Goal: Find specific page/section: Find specific page/section

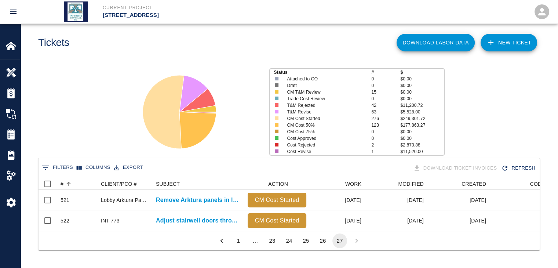
scroll to position [53, 495]
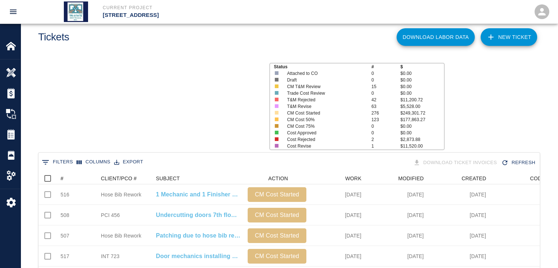
scroll to position [6, 6]
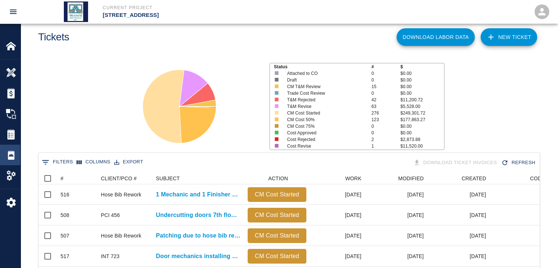
click at [14, 150] on img at bounding box center [11, 155] width 10 height 10
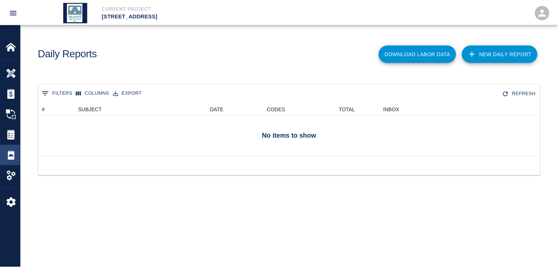
scroll to position [47, 501]
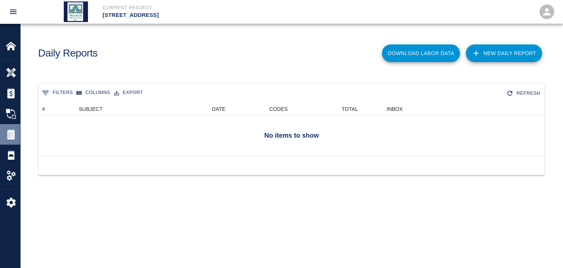
click at [13, 136] on img at bounding box center [11, 134] width 10 height 10
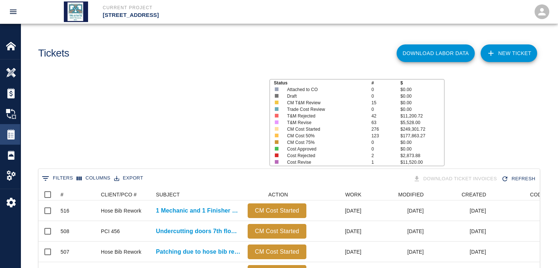
scroll to position [422, 495]
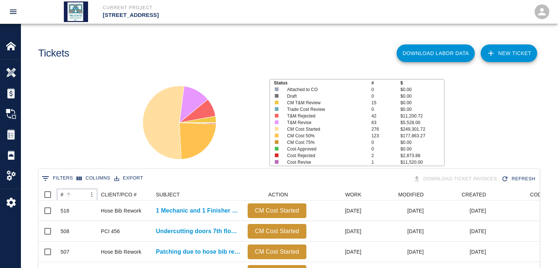
click at [67, 191] on icon "Sort" at bounding box center [68, 194] width 7 height 7
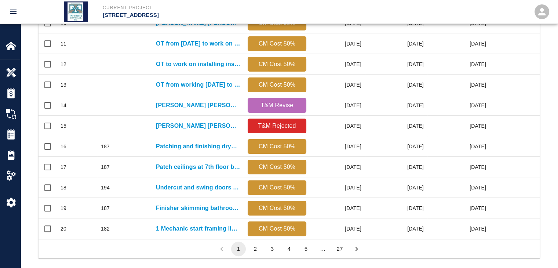
scroll to position [386, 0]
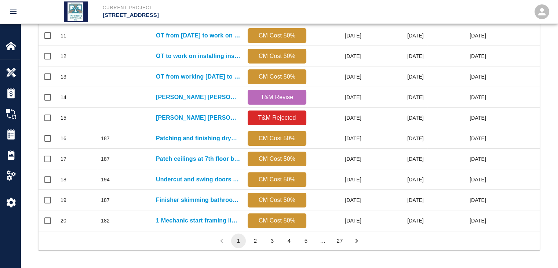
click at [335, 241] on button "27" at bounding box center [339, 240] width 15 height 15
